Goal: Transaction & Acquisition: Purchase product/service

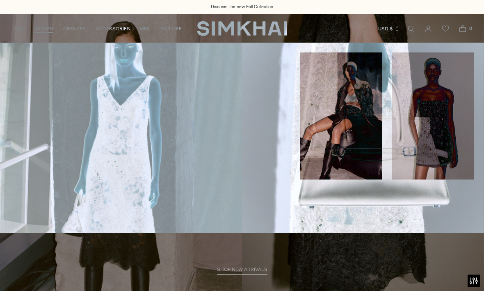
click at [41, 181] on link "Pants & Shorts" at bounding box center [30, 184] width 41 height 6
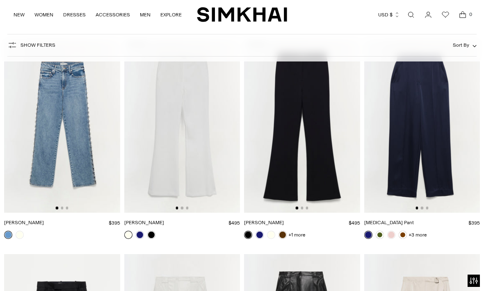
scroll to position [1778, 0]
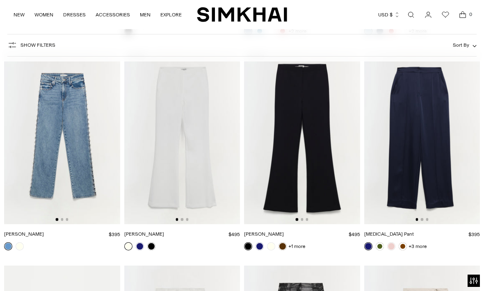
click at [299, 243] on link "+1 more" at bounding box center [296, 246] width 17 height 11
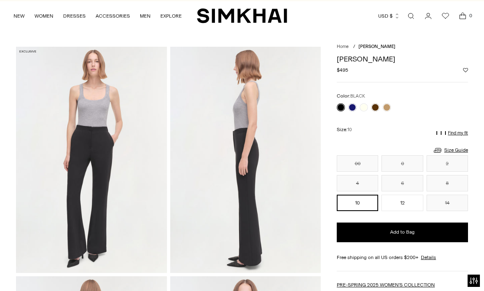
scroll to position [11, 0]
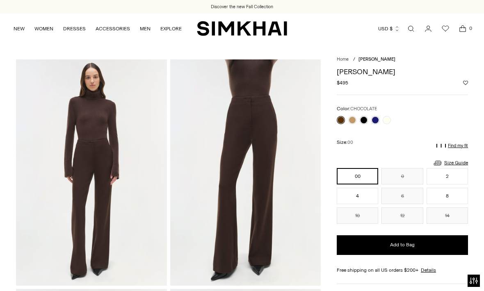
click at [366, 121] on link at bounding box center [364, 120] width 8 height 8
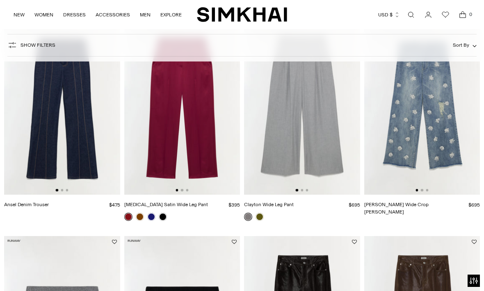
scroll to position [308, 0]
